Goal: Task Accomplishment & Management: Use online tool/utility

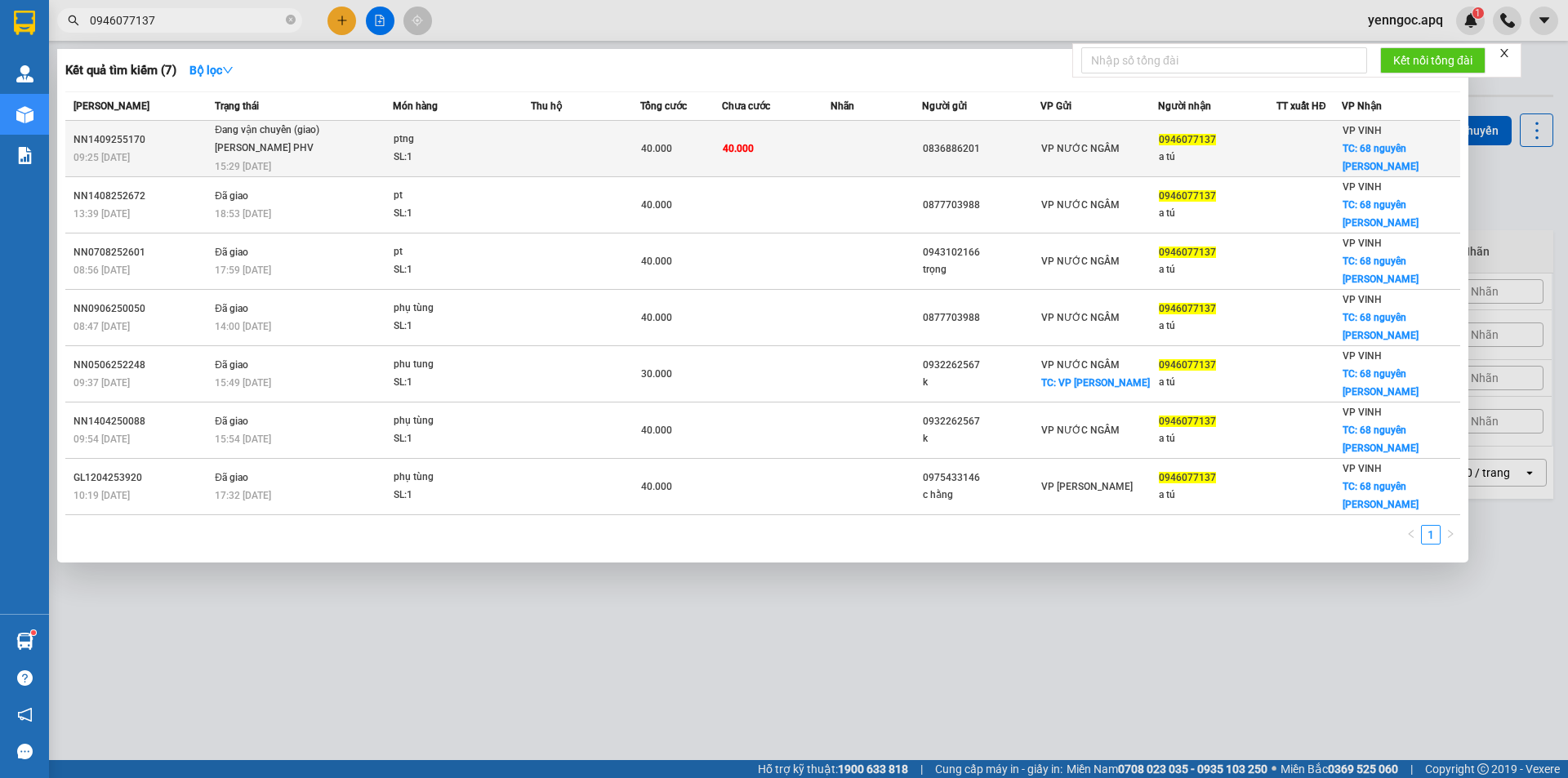
type input "0946077137"
click at [430, 168] on td "ptng SL: 1" at bounding box center [462, 149] width 138 height 56
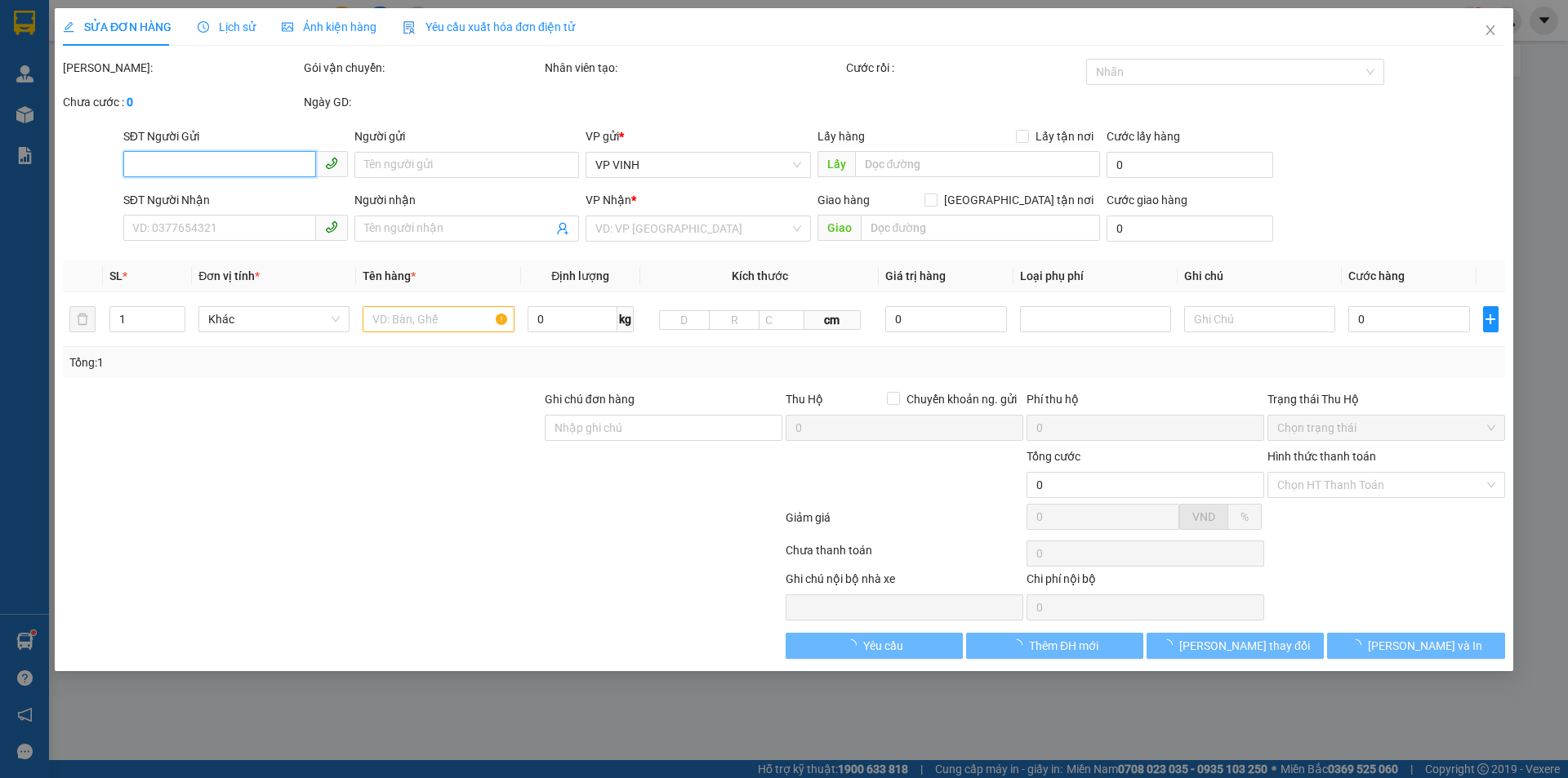
type input "0836886201"
type input "0946077137"
type input "a tú"
checkbox input "true"
type input "68 nguyên [PERSON_NAME]"
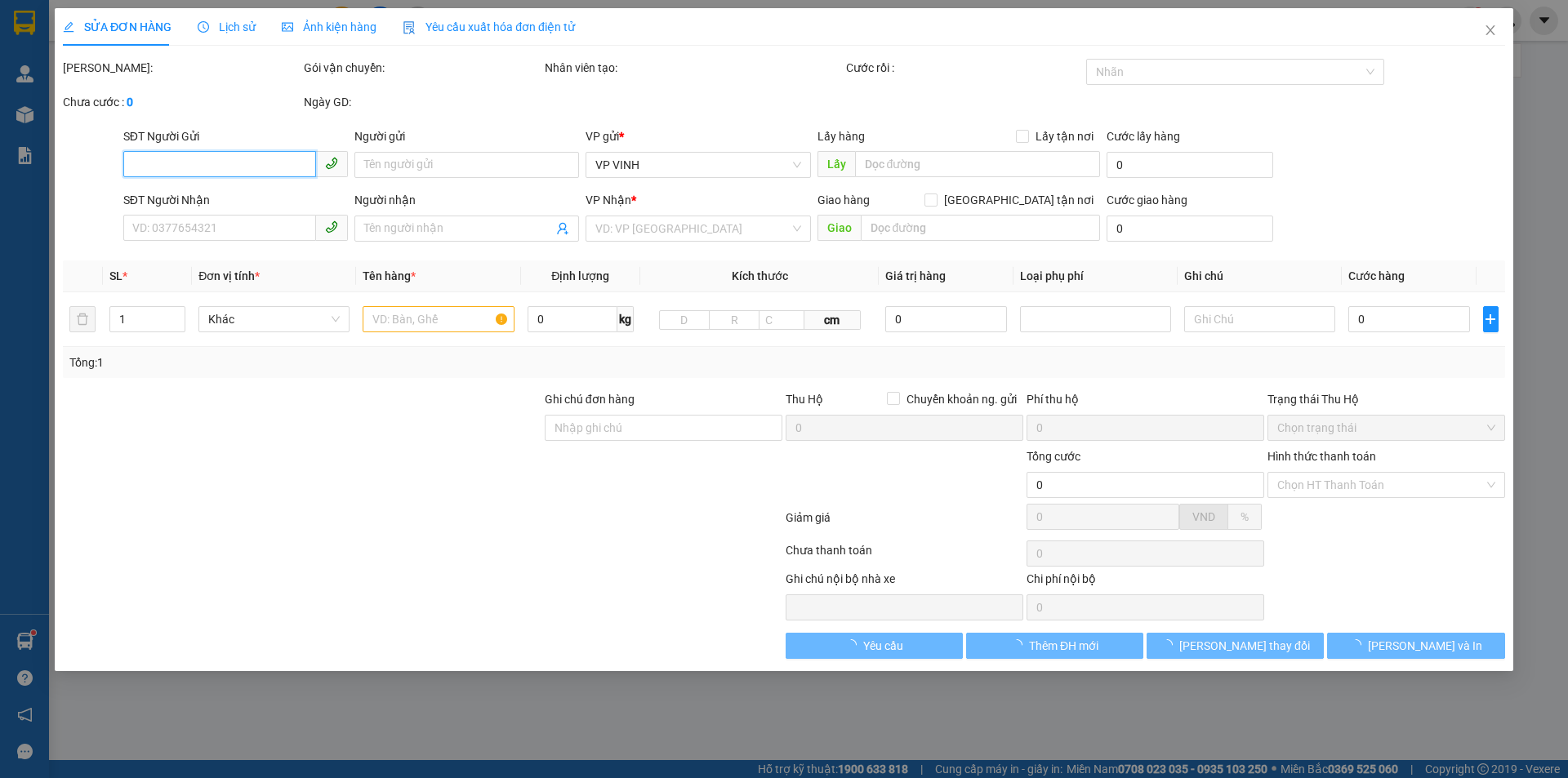
type input "40.000"
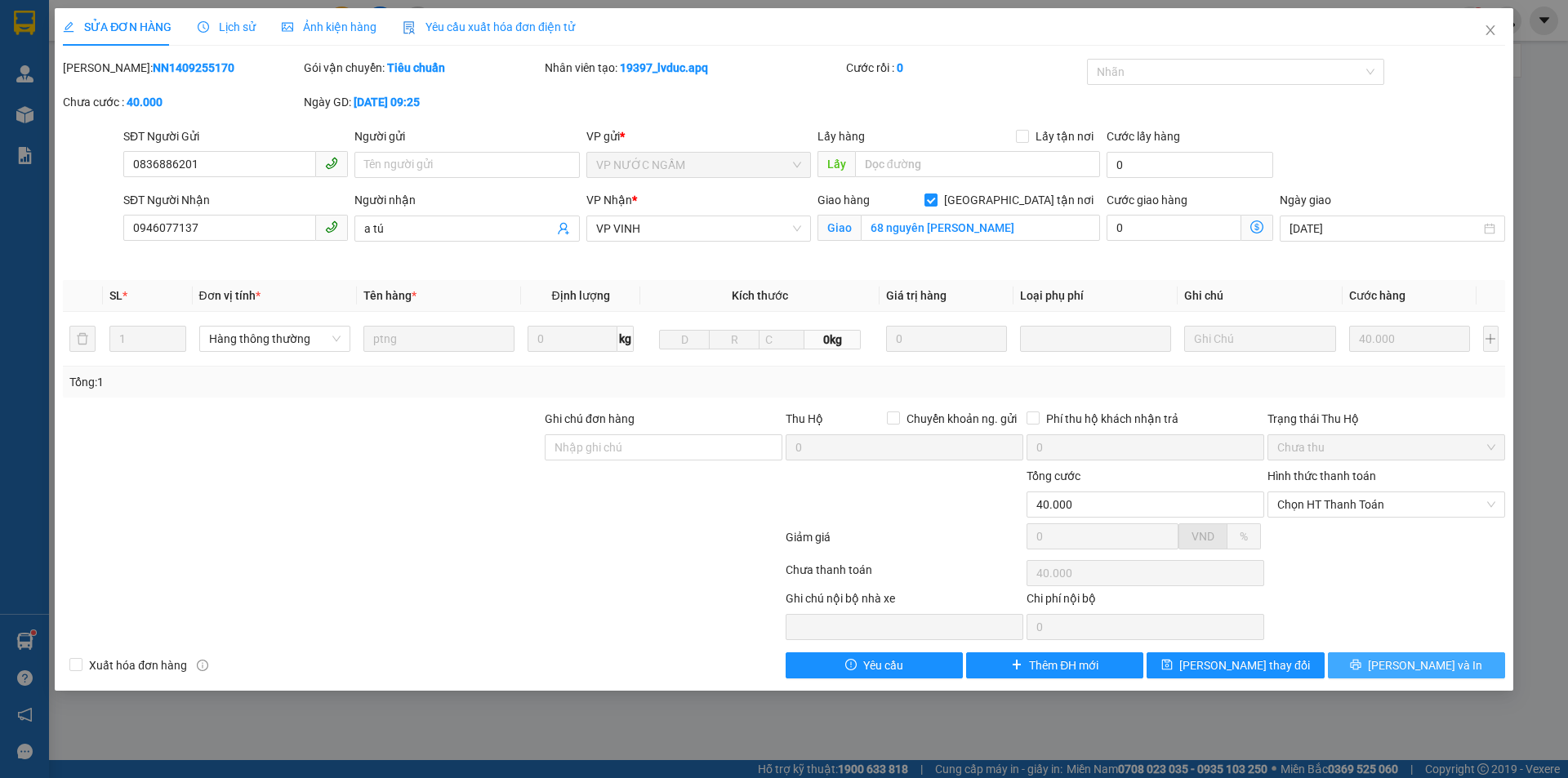
click at [1408, 660] on span "[PERSON_NAME] và In" at bounding box center [1425, 666] width 114 height 18
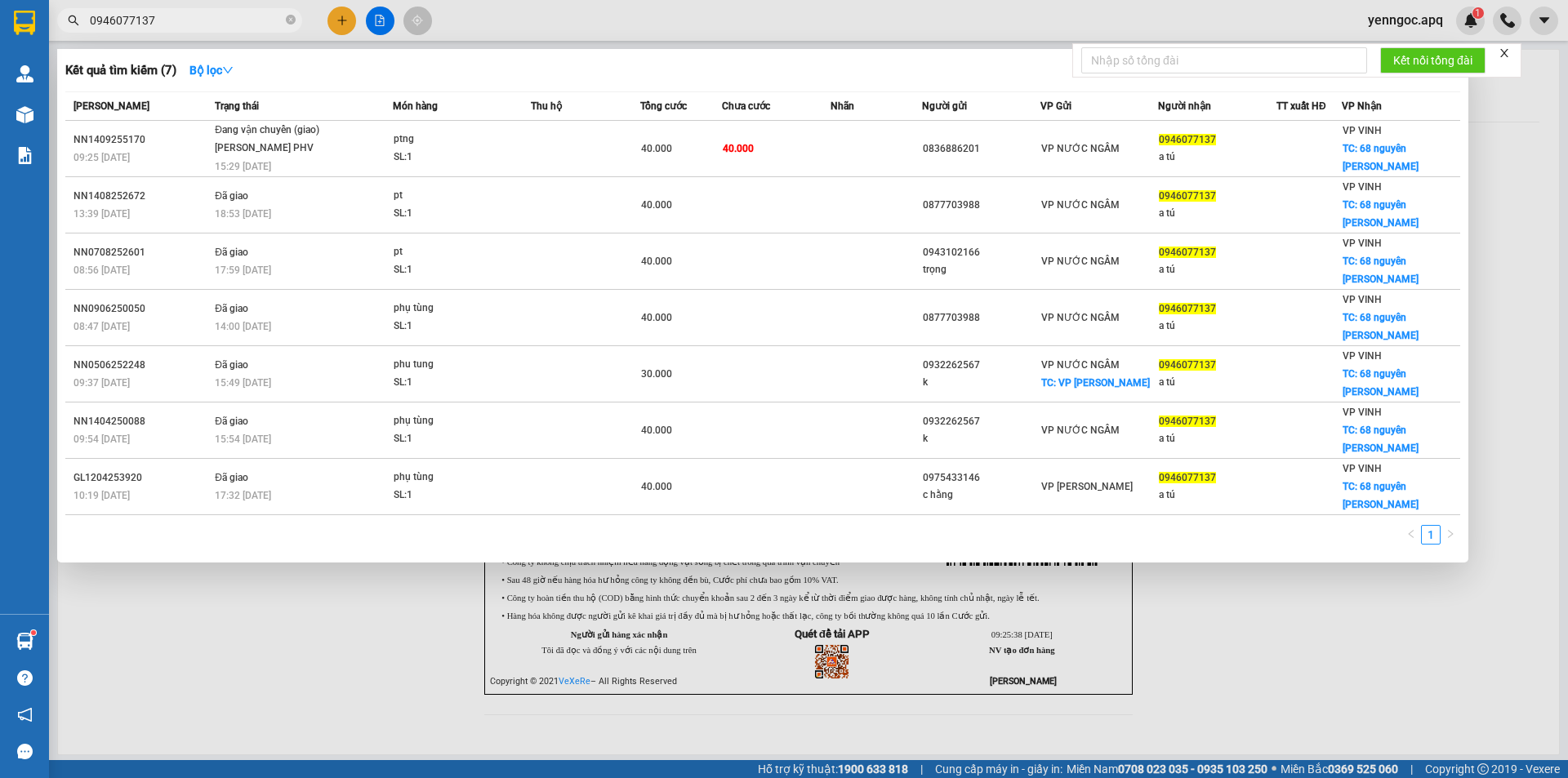
click at [215, 25] on input "0946077137" at bounding box center [186, 20] width 193 height 18
